Goal: Task Accomplishment & Management: Manage account settings

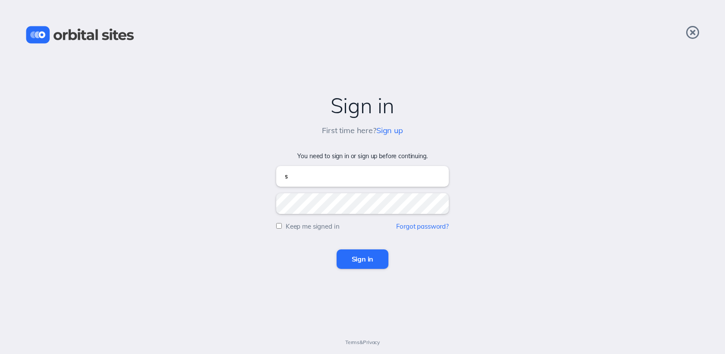
type input "[EMAIL_ADDRESS][DOMAIN_NAME]"
click at [337, 249] on input "Sign in" at bounding box center [363, 258] width 52 height 19
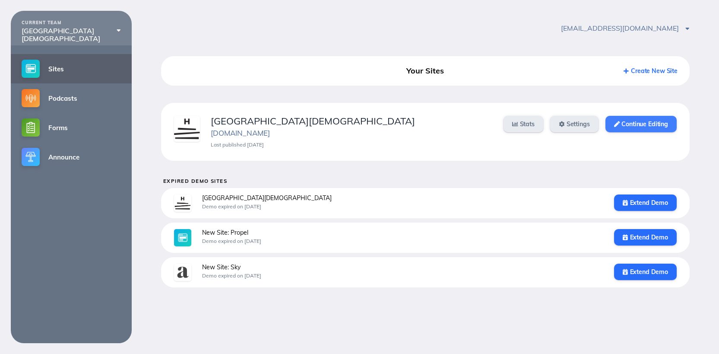
click at [612, 120] on link "Continue Editing" at bounding box center [640, 124] width 71 height 16
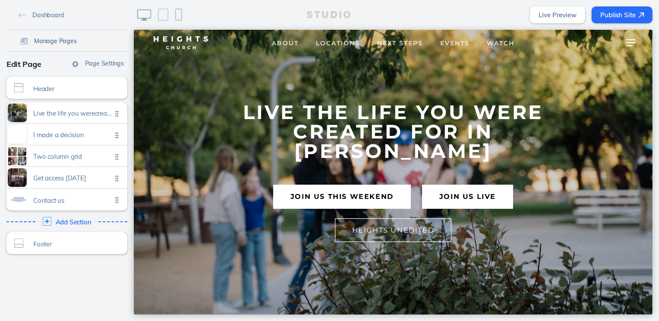
click at [66, 40] on span "Manage Pages" at bounding box center [55, 41] width 43 height 8
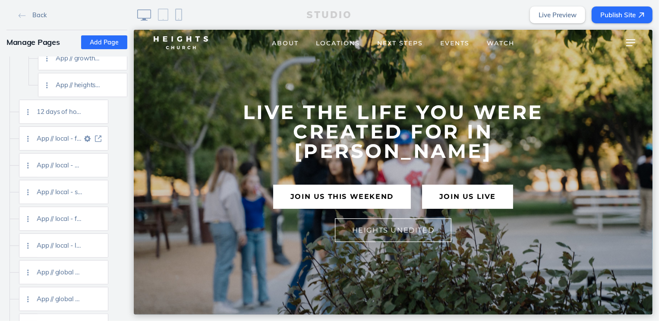
scroll to position [1473, 0]
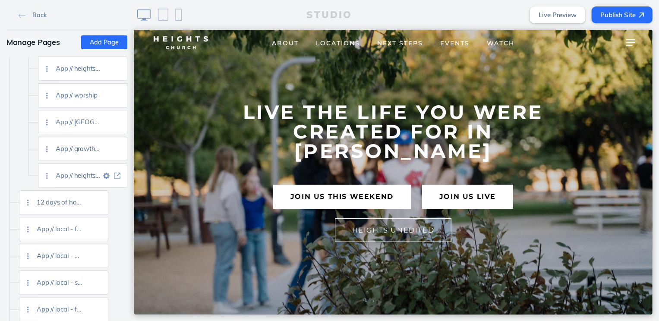
click at [120, 177] on img at bounding box center [117, 176] width 6 height 6
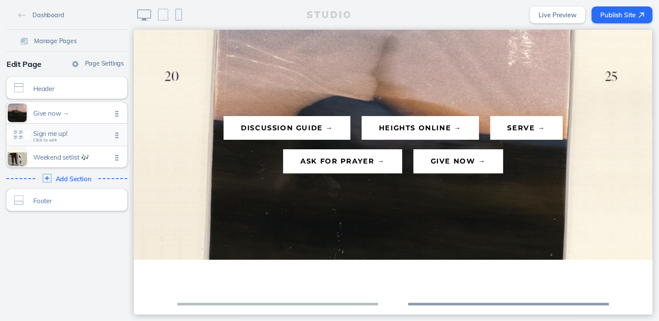
click at [82, 137] on span "Sign me up! Click to edit" at bounding box center [72, 135] width 79 height 7
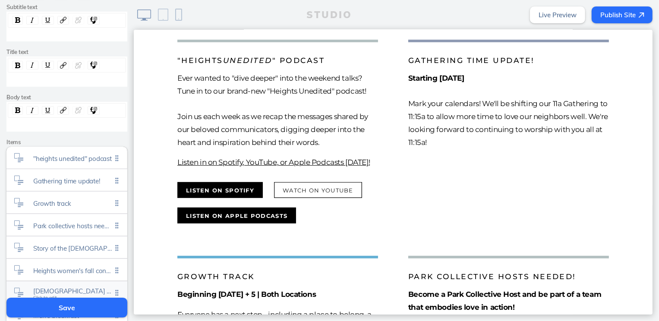
scroll to position [221, 0]
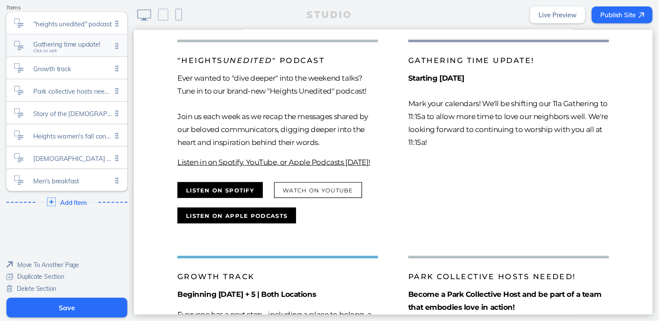
click at [70, 47] on span "Gathering time update! Click to edit" at bounding box center [72, 46] width 79 height 7
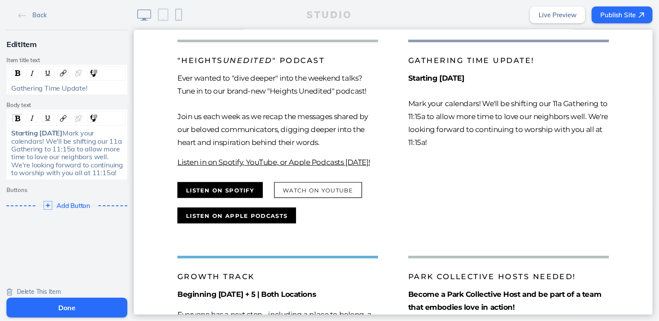
click at [11, 148] on span "Mark your calendars! We'll be shifting our 11a Gathering to 11:15a to allow mor…" at bounding box center [68, 153] width 114 height 48
click at [81, 304] on button "Done" at bounding box center [66, 308] width 121 height 20
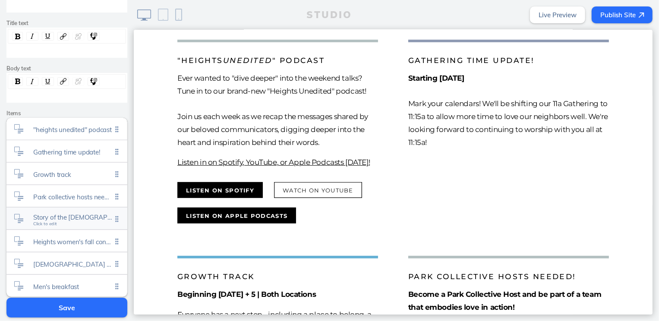
scroll to position [125, 0]
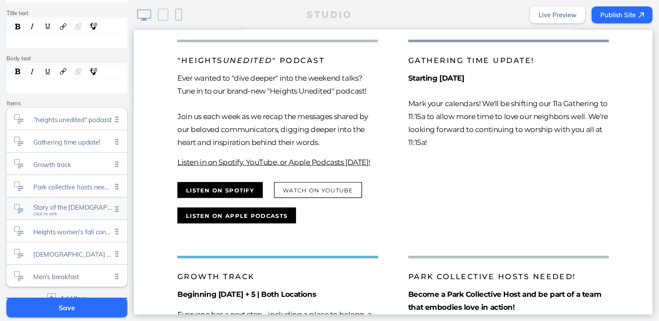
click at [59, 210] on span "Story of the [DEMOGRAPHIC_DATA] Click to edit" at bounding box center [72, 209] width 79 height 7
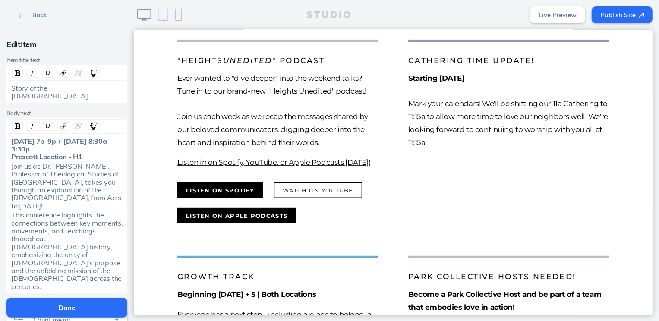
scroll to position [5, 0]
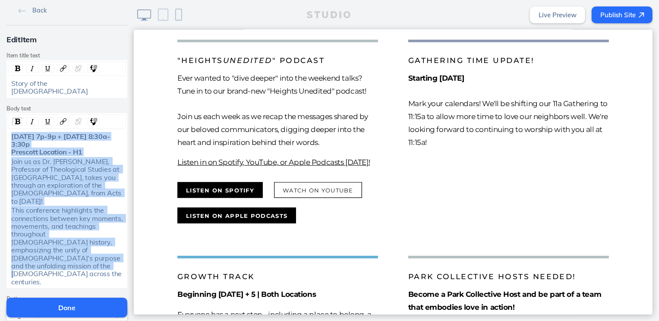
drag, startPoint x: 115, startPoint y: 241, endPoint x: -8, endPoint y: 126, distance: 168.3
click at [0, 126] on html "Back Edit Item Item title text Story of the [DEMOGRAPHIC_DATA] Body text [DATE]…" at bounding box center [329, 160] width 659 height 321
copy div "[DATE] 7p-9p + [DATE] 8:30a-3:30p Prescott Location - H1 Join us as Dr. [PERSON…"
click at [80, 306] on button "Done" at bounding box center [66, 308] width 121 height 20
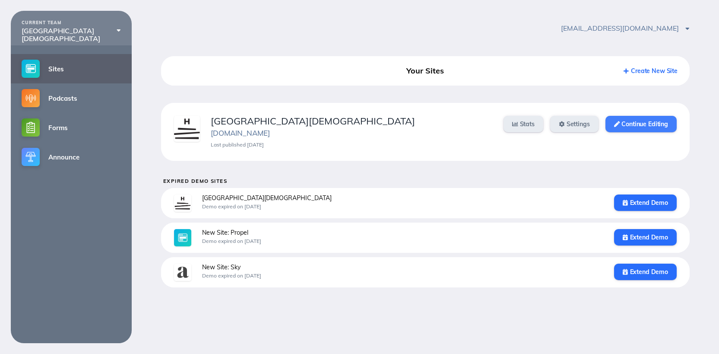
drag, startPoint x: 650, startPoint y: 127, endPoint x: 648, endPoint y: 119, distance: 8.6
click at [650, 127] on link "Continue Editing" at bounding box center [640, 124] width 71 height 16
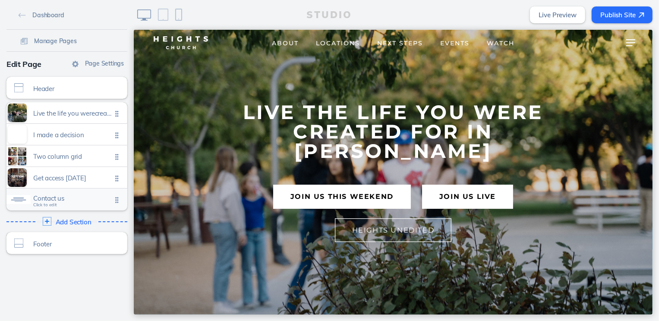
click at [57, 196] on span "Contact us" at bounding box center [72, 198] width 79 height 7
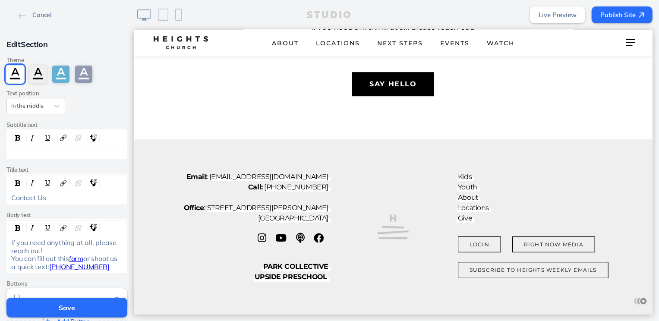
scroll to position [1949, 0]
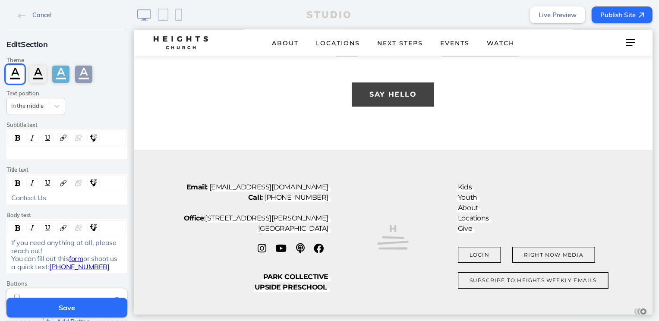
click at [404, 106] on button "Say Hello" at bounding box center [393, 94] width 82 height 24
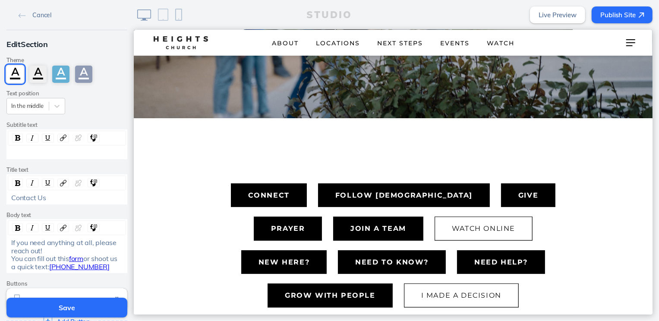
scroll to position [0, 0]
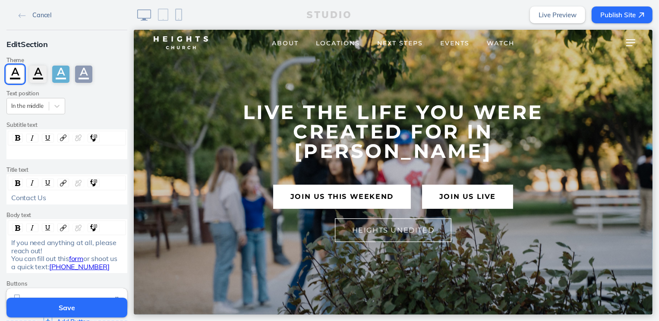
click at [32, 14] on span "Cancel" at bounding box center [41, 15] width 19 height 8
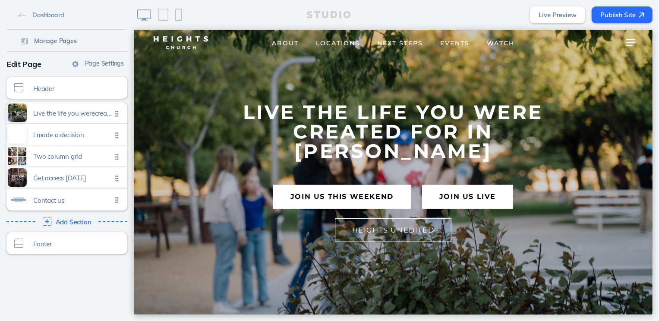
click at [52, 38] on span "Manage Pages" at bounding box center [55, 41] width 43 height 8
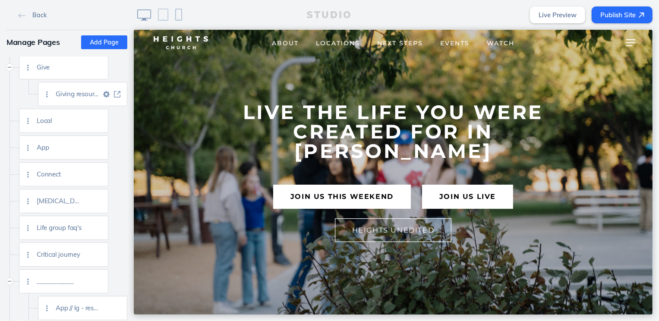
scroll to position [741, 0]
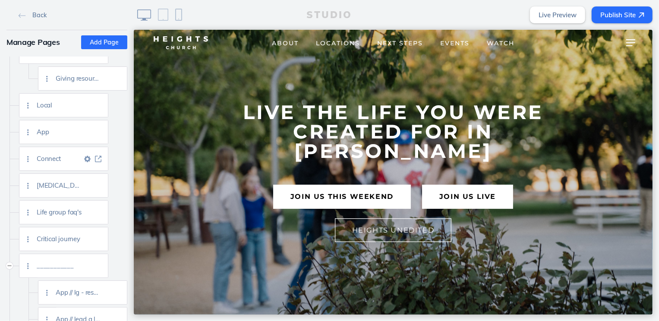
click at [98, 156] on img at bounding box center [98, 159] width 6 height 6
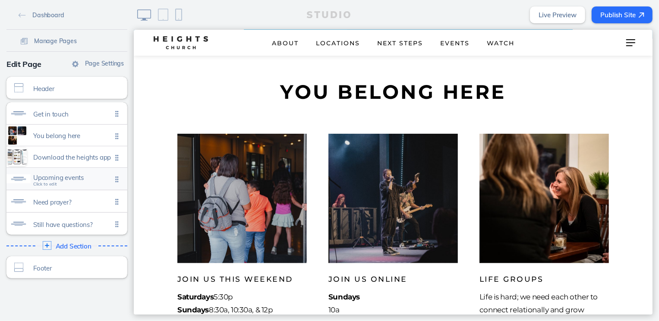
scroll to position [430, 0]
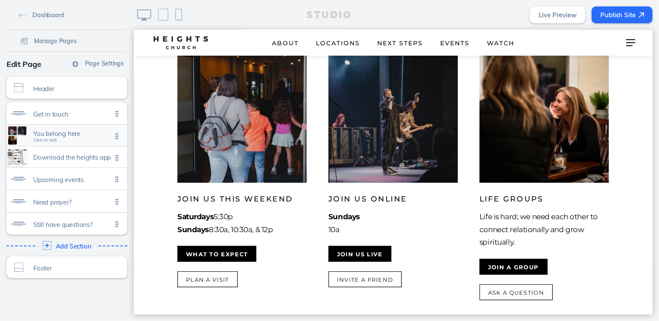
click at [67, 140] on div "You belong here Click to edit" at bounding box center [66, 135] width 121 height 21
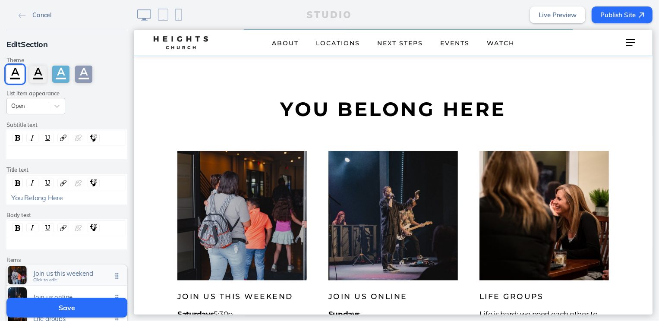
scroll to position [56, 0]
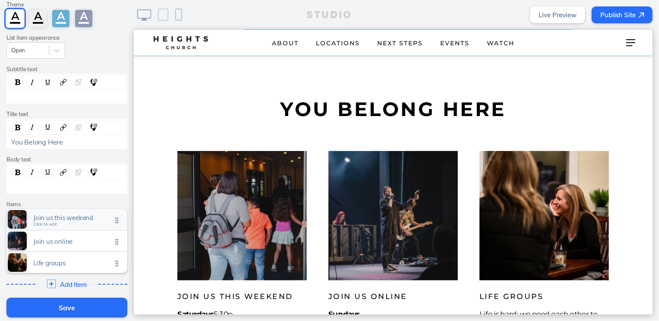
click at [76, 222] on span "Join us this weekend Click to edit" at bounding box center [72, 219] width 79 height 7
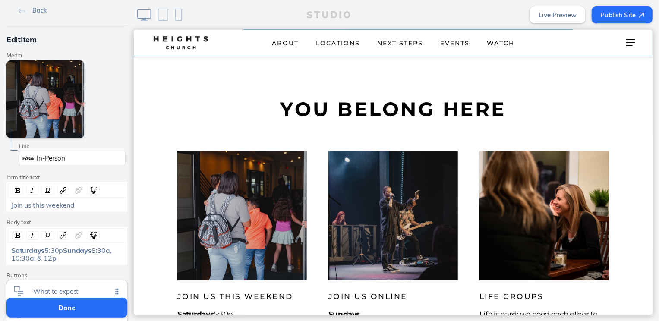
scroll to position [0, 0]
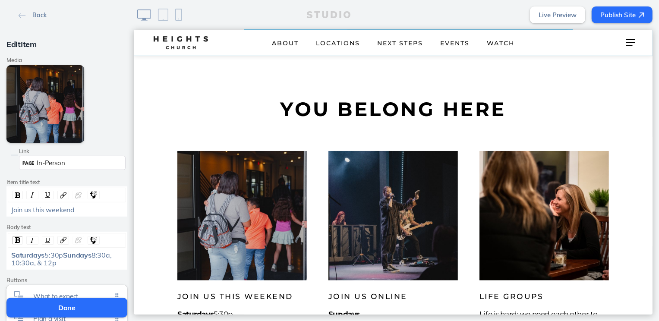
click at [108, 260] on div "Saturdays 5:30p Sundays 8:30a, 10:30a, & 12p" at bounding box center [67, 259] width 112 height 16
click at [100, 265] on span "8:30a, 10:30a, & 12p" at bounding box center [62, 259] width 102 height 16
click at [68, 264] on span "8:30a, 10:30a, & 11:15a" at bounding box center [62, 259] width 102 height 16
click at [54, 263] on span "8:30a, 9:30a, & 11:15a" at bounding box center [62, 259] width 102 height 16
click at [81, 306] on button "Done" at bounding box center [66, 308] width 121 height 20
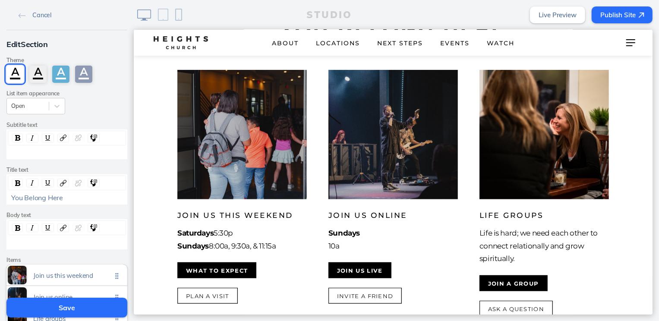
scroll to position [423, 0]
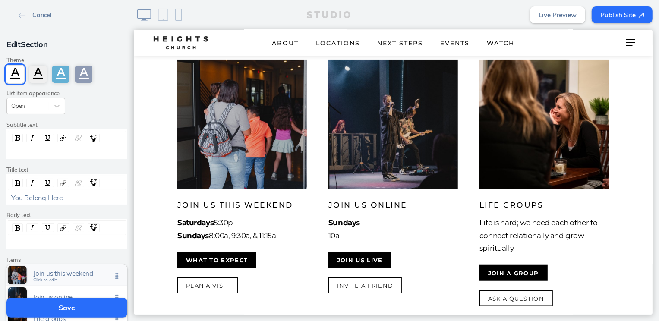
click at [74, 271] on span "Join us this weekend" at bounding box center [72, 273] width 79 height 7
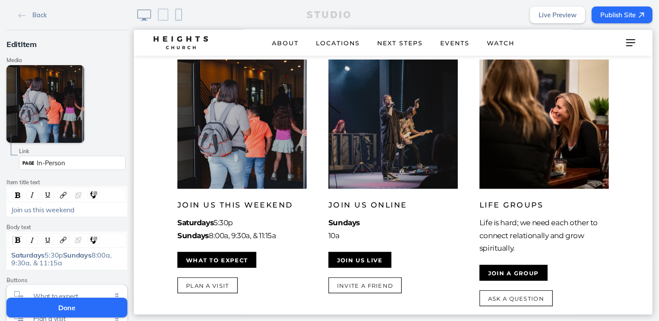
click at [42, 255] on span "Saturdays" at bounding box center [27, 255] width 33 height 9
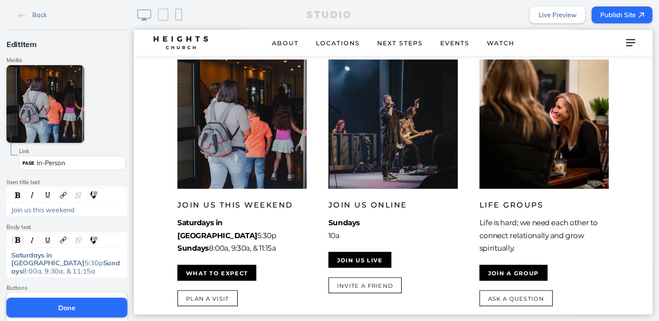
click at [36, 267] on span "8:00a, 9:30a, & 11:15a" at bounding box center [58, 271] width 73 height 9
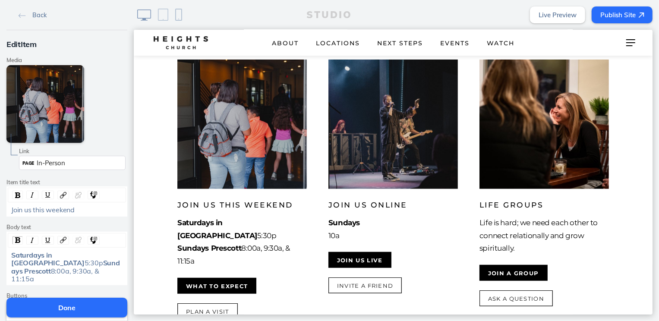
click at [38, 263] on span "Sundays Prescott" at bounding box center [65, 267] width 109 height 16
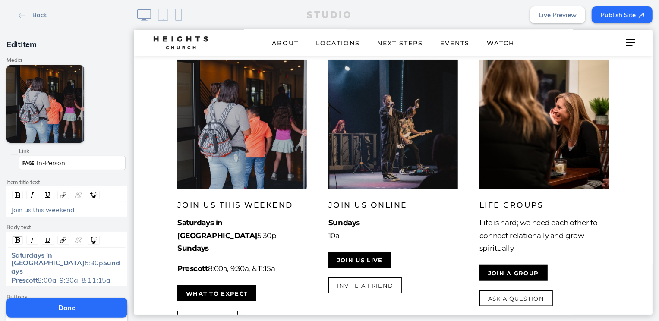
click at [43, 263] on div "Saturdays in PV 5:30p Sundays" at bounding box center [67, 263] width 112 height 24
drag, startPoint x: 112, startPoint y: 273, endPoint x: -10, endPoint y: 272, distance: 122.2
click at [0, 272] on html "Back Edit Item Media Edit Media Remove Link Link PAGE In-Person Item title text…" at bounding box center [329, 160] width 659 height 321
copy div "Prescott 8:00a, 9:30a, & 11:15a"
click at [40, 261] on div "Saturdays in PV 5:30p Sundays" at bounding box center [67, 263] width 112 height 24
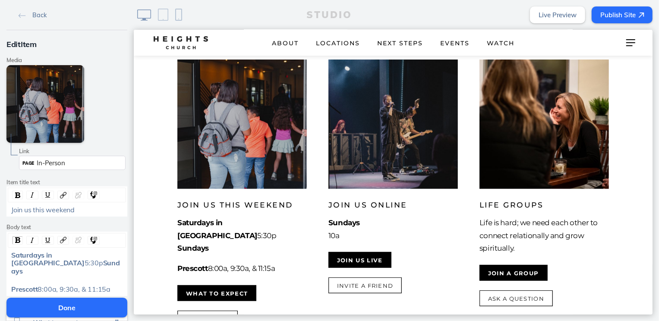
drag, startPoint x: 116, startPoint y: 281, endPoint x: 4, endPoint y: 269, distance: 112.4
click at [6, 269] on div "Saturdays in PV 5:30p Sundays Prescott 8:00a, 9:30a, & 11:15a" at bounding box center [66, 264] width 121 height 64
copy div "Prescott 8:00a, 9:30a, & 11:15a"
click at [17, 276] on div "rdw-editor" at bounding box center [67, 280] width 112 height 8
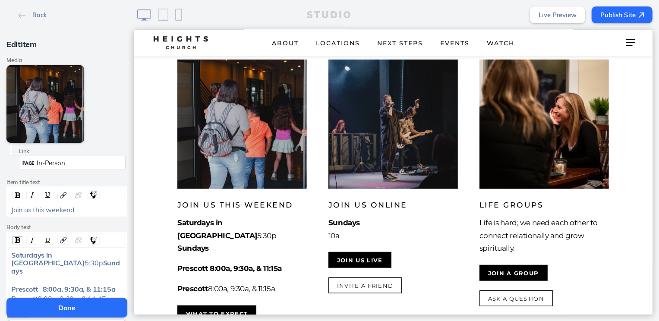
click at [18, 276] on div "rdw-editor" at bounding box center [67, 280] width 112 height 8
click at [36, 276] on span "Prescott 8:00a, 9:30a, & 11:15a" at bounding box center [63, 280] width 104 height 9
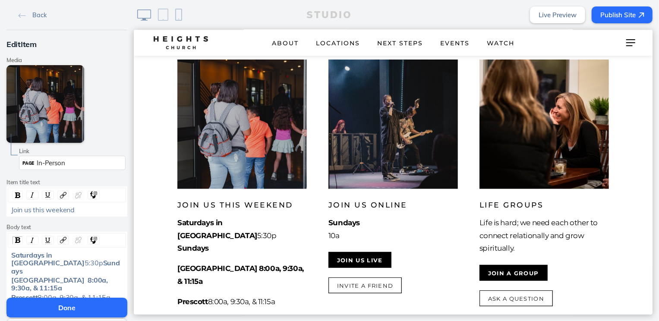
click at [50, 279] on div "Prescott Valley 8:00a, 9:30a, & 11:15a" at bounding box center [67, 284] width 112 height 16
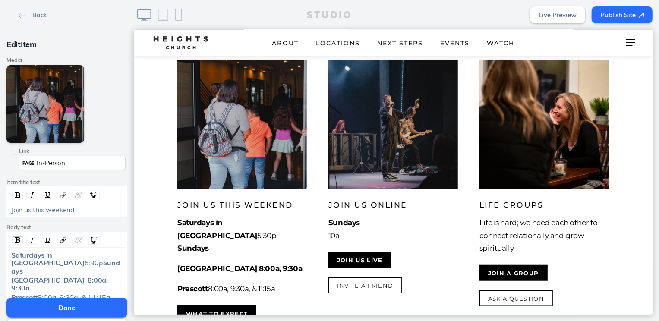
click at [81, 276] on span "Prescott Valley 8:00a, 9:30a" at bounding box center [60, 284] width 98 height 16
drag, startPoint x: 81, startPoint y: 274, endPoint x: 59, endPoint y: 275, distance: 22.5
click at [59, 276] on div "Prescott Valley 9:30a" at bounding box center [67, 280] width 112 height 8
click at [15, 196] on img "rdw-inline-control" at bounding box center [17, 196] width 5 height 6
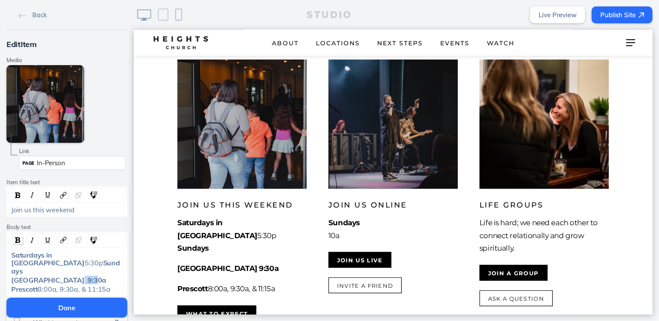
click at [15, 242] on img "rdw-inline-control" at bounding box center [17, 240] width 5 height 6
click at [8, 285] on div "Prescott 8:00a, 9:30a, & 11:15a" at bounding box center [67, 289] width 118 height 8
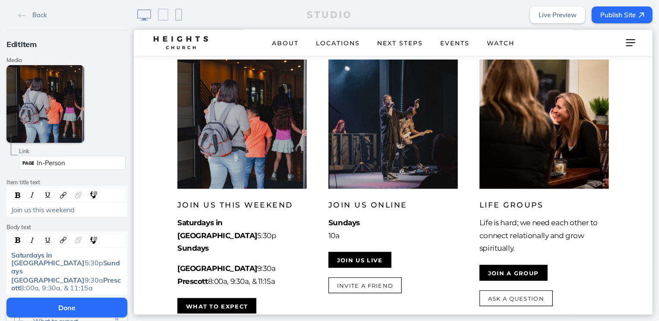
click at [11, 276] on span "[GEOGRAPHIC_DATA]" at bounding box center [47, 280] width 73 height 9
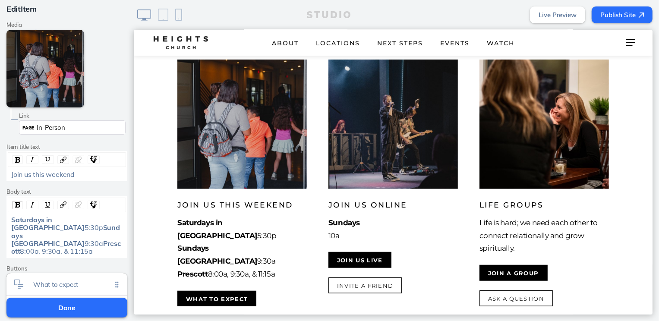
scroll to position [46, 0]
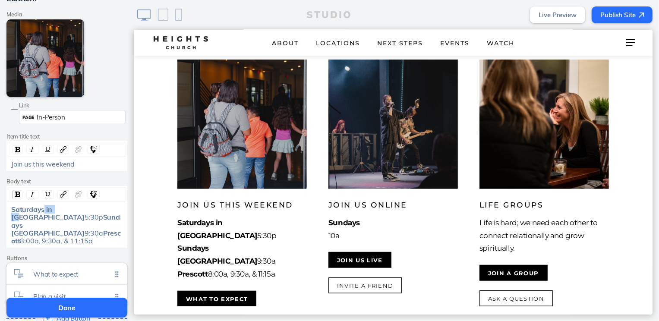
drag, startPoint x: 59, startPoint y: 210, endPoint x: 41, endPoint y: 210, distance: 18.1
click at [41, 210] on span "Saturdays in PV" at bounding box center [47, 213] width 73 height 16
click at [85, 216] on div "Saturdays Prescott Valley 5:30p Sundays Prescott Valley 9:30a Prescott 8:00a, 9…" at bounding box center [67, 225] width 112 height 40
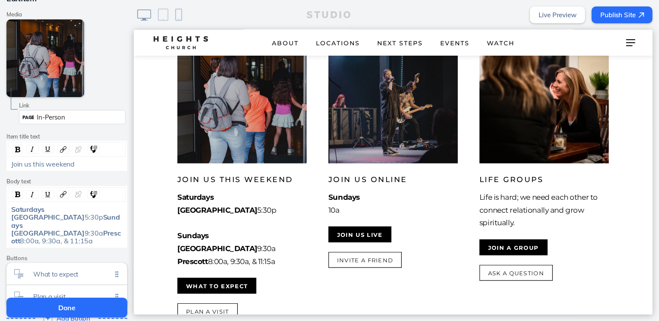
scroll to position [459, 0]
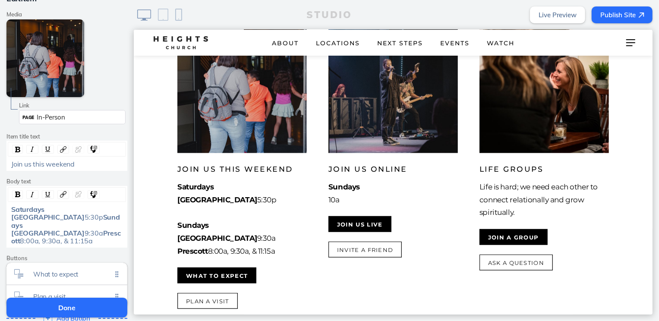
drag, startPoint x: 62, startPoint y: 216, endPoint x: 0, endPoint y: 219, distance: 61.8
click at [0, 219] on div "Edit Item Media Edit Media Remove Link Link PAGE In-Person Item title text Join…" at bounding box center [67, 159] width 134 height 351
click at [15, 195] on img "rdw-inline-control" at bounding box center [17, 195] width 5 height 6
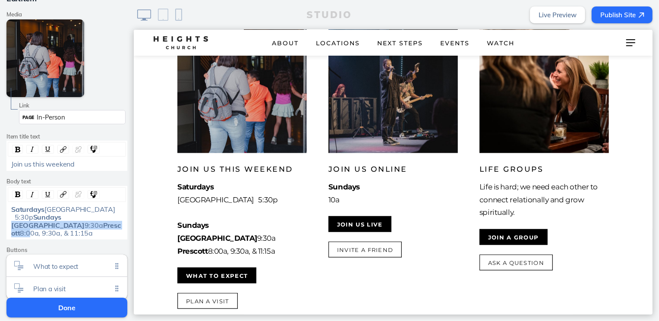
drag, startPoint x: 39, startPoint y: 250, endPoint x: 6, endPoint y: 240, distance: 35.1
click at [8, 237] on div "Saturdays Prescott Valley 5:30p Sundays Prescott Valley 9:30a Prescott 8:00a, 9…" at bounding box center [67, 221] width 118 height 32
click at [15, 193] on img "rdw-inline-control" at bounding box center [17, 195] width 5 height 6
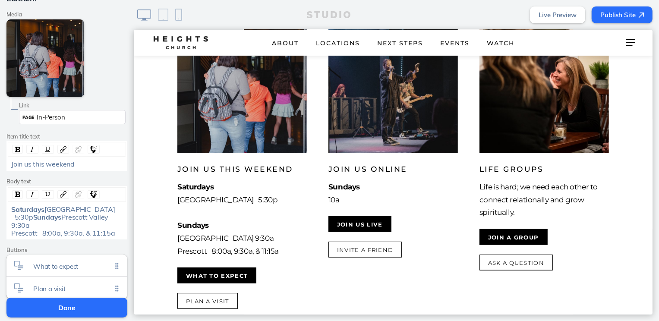
click at [87, 237] on span "Prescott Valley 9:30a Prescott 8:00a, 9:30a, & 11:15a" at bounding box center [63, 225] width 104 height 25
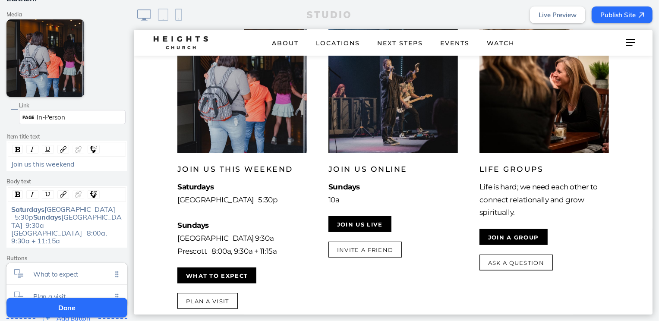
click at [59, 245] on span "Prescott Valley 9:30a Prescott 8:00a, 9:30a + 11:15a" at bounding box center [66, 229] width 110 height 32
click at [82, 308] on button "Done" at bounding box center [66, 308] width 121 height 20
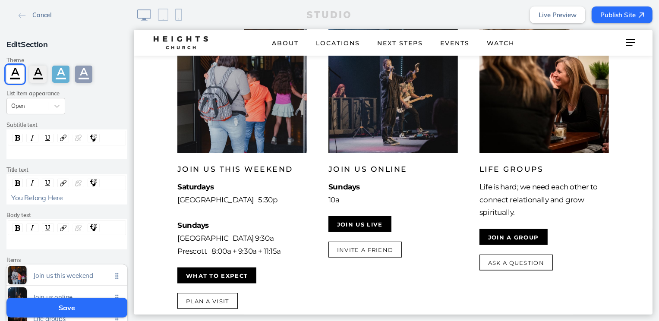
click at [82, 308] on button "Save" at bounding box center [66, 308] width 121 height 20
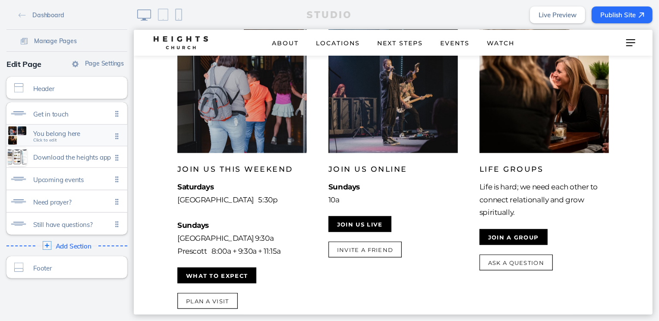
click at [63, 135] on span "You belong here" at bounding box center [72, 133] width 79 height 7
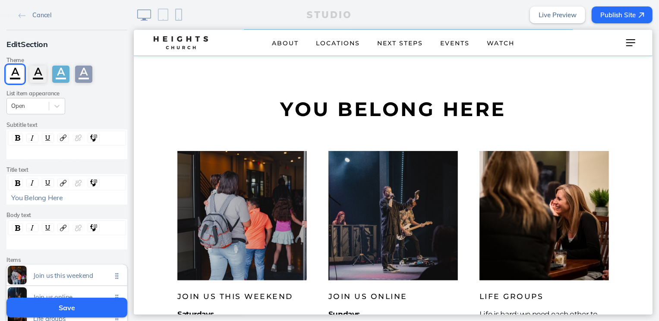
scroll to position [138, 0]
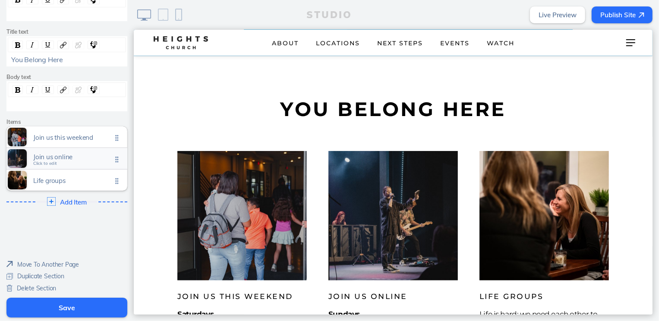
click at [66, 155] on span "Join us online" at bounding box center [72, 156] width 79 height 7
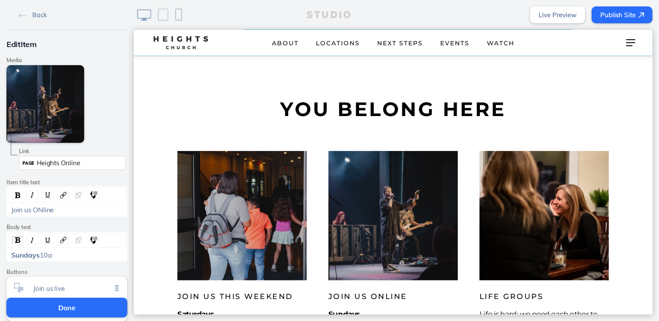
click at [40, 259] on span "10a" at bounding box center [46, 255] width 13 height 9
click at [31, 305] on button "Done" at bounding box center [66, 308] width 121 height 20
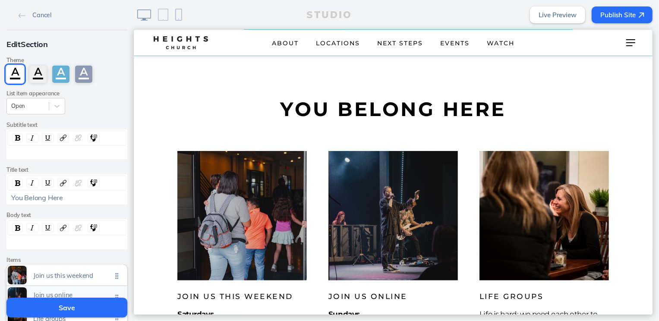
drag, startPoint x: 79, startPoint y: 303, endPoint x: 100, endPoint y: 291, distance: 24.4
click at [79, 303] on button "Save" at bounding box center [66, 308] width 121 height 20
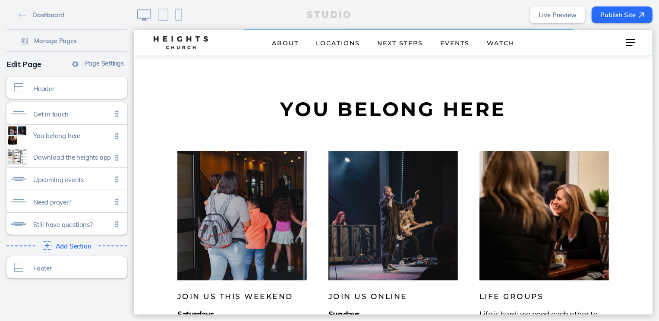
click at [618, 17] on button "Publish Site" at bounding box center [622, 14] width 61 height 17
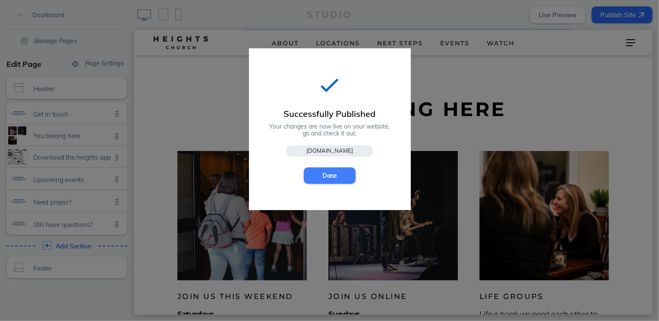
click at [341, 180] on button "Done" at bounding box center [330, 175] width 52 height 16
